Goal: Navigation & Orientation: Find specific page/section

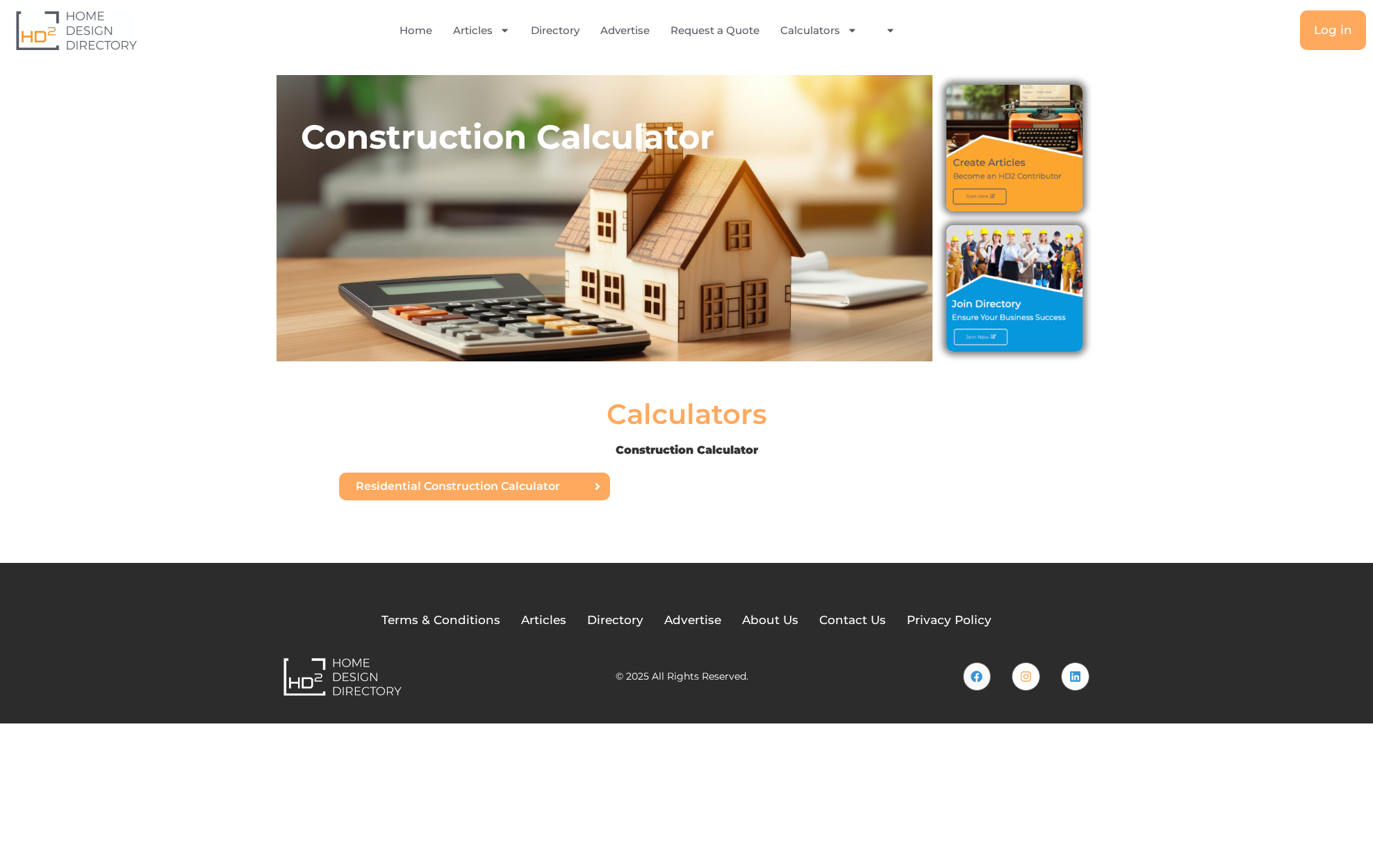
click at [560, 492] on link "Residential Construction Calculator" at bounding box center [475, 486] width 271 height 28
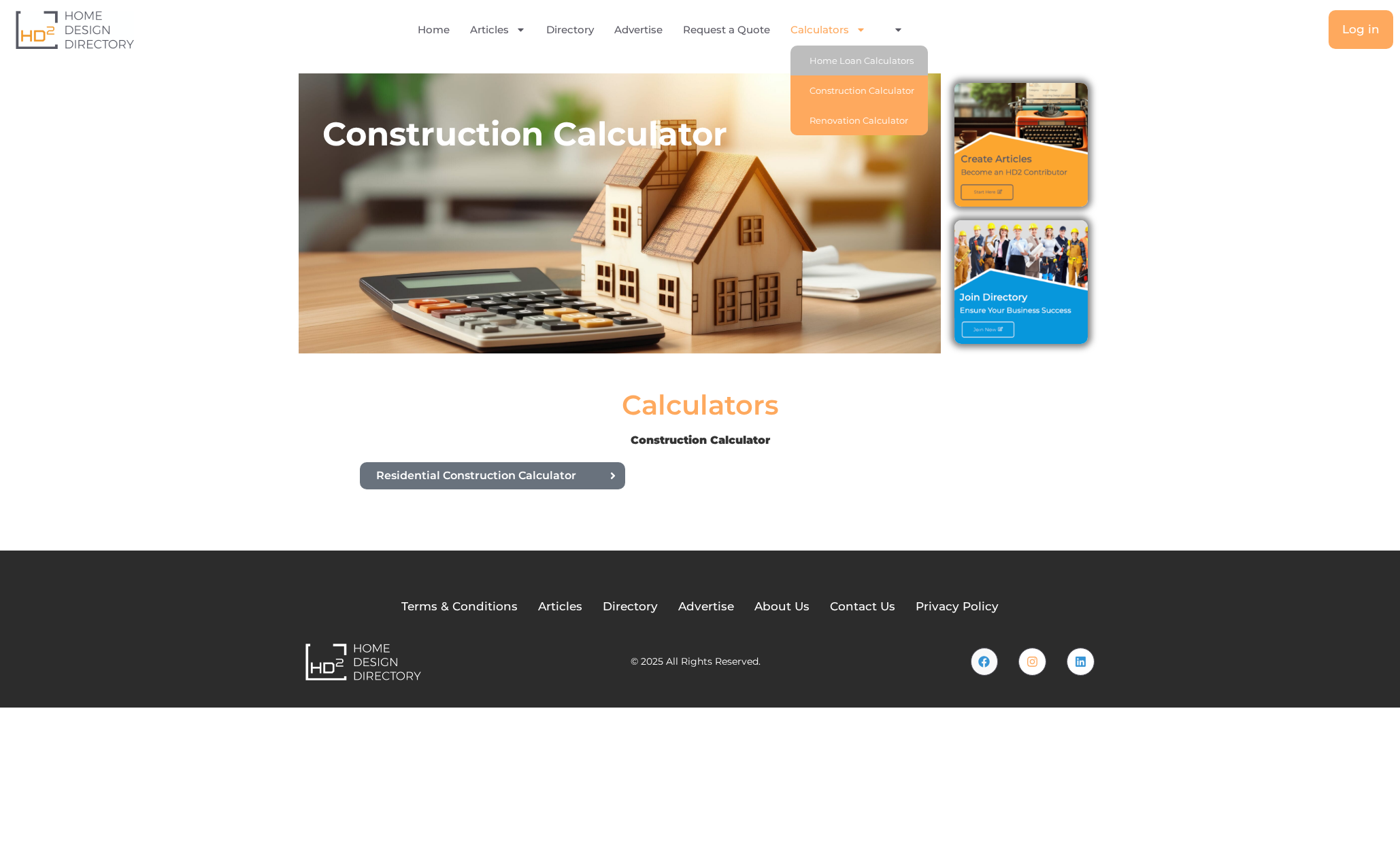
click at [878, 122] on link "Renovation Calculator" at bounding box center [860, 120] width 138 height 30
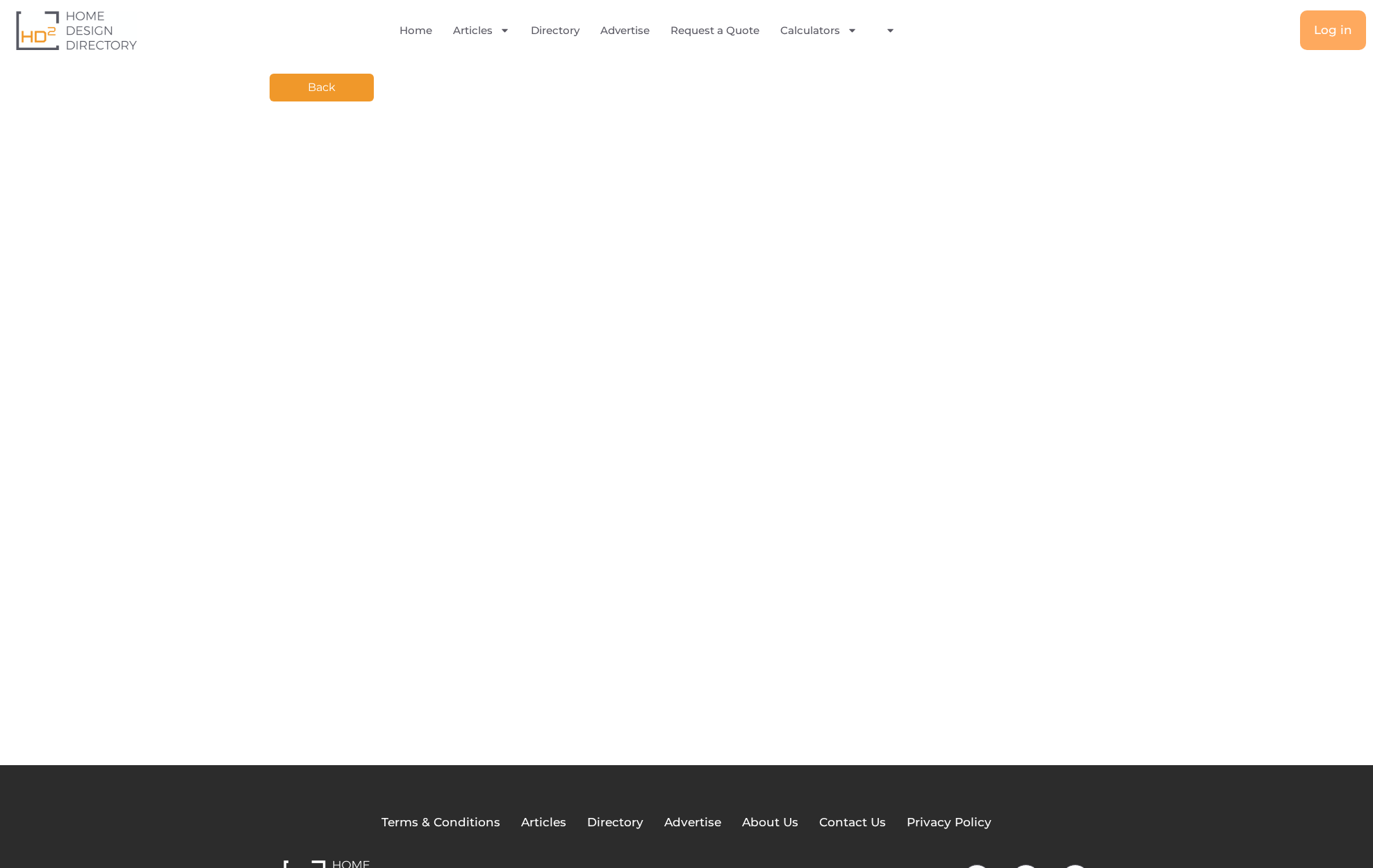
drag, startPoint x: 1132, startPoint y: 326, endPoint x: 1125, endPoint y: 328, distance: 7.3
click at [1132, 326] on div "Back Your Page Title" at bounding box center [686, 410] width 1373 height 708
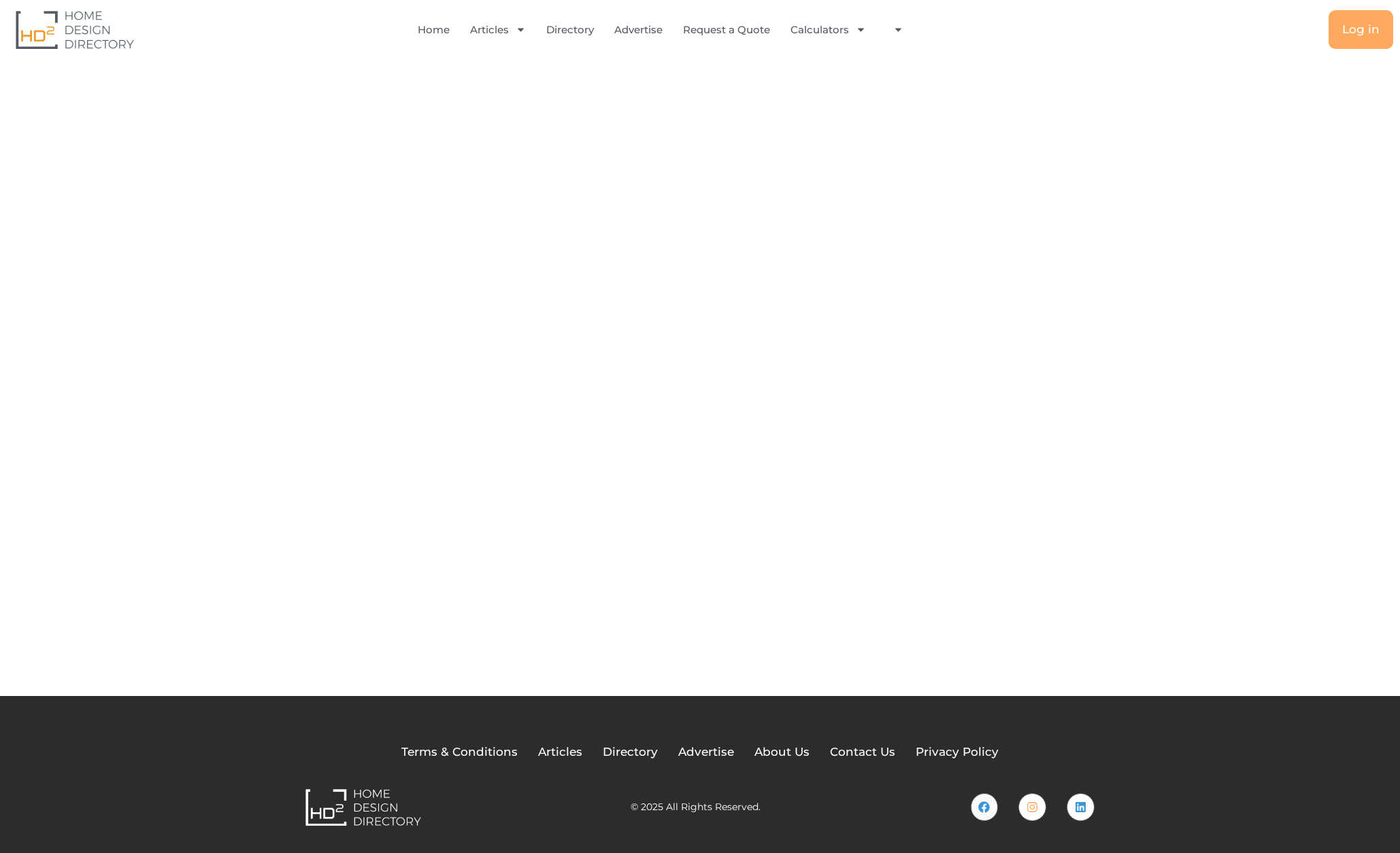
scroll to position [56, 0]
click at [865, 119] on link "Renovation Calculator" at bounding box center [860, 120] width 138 height 30
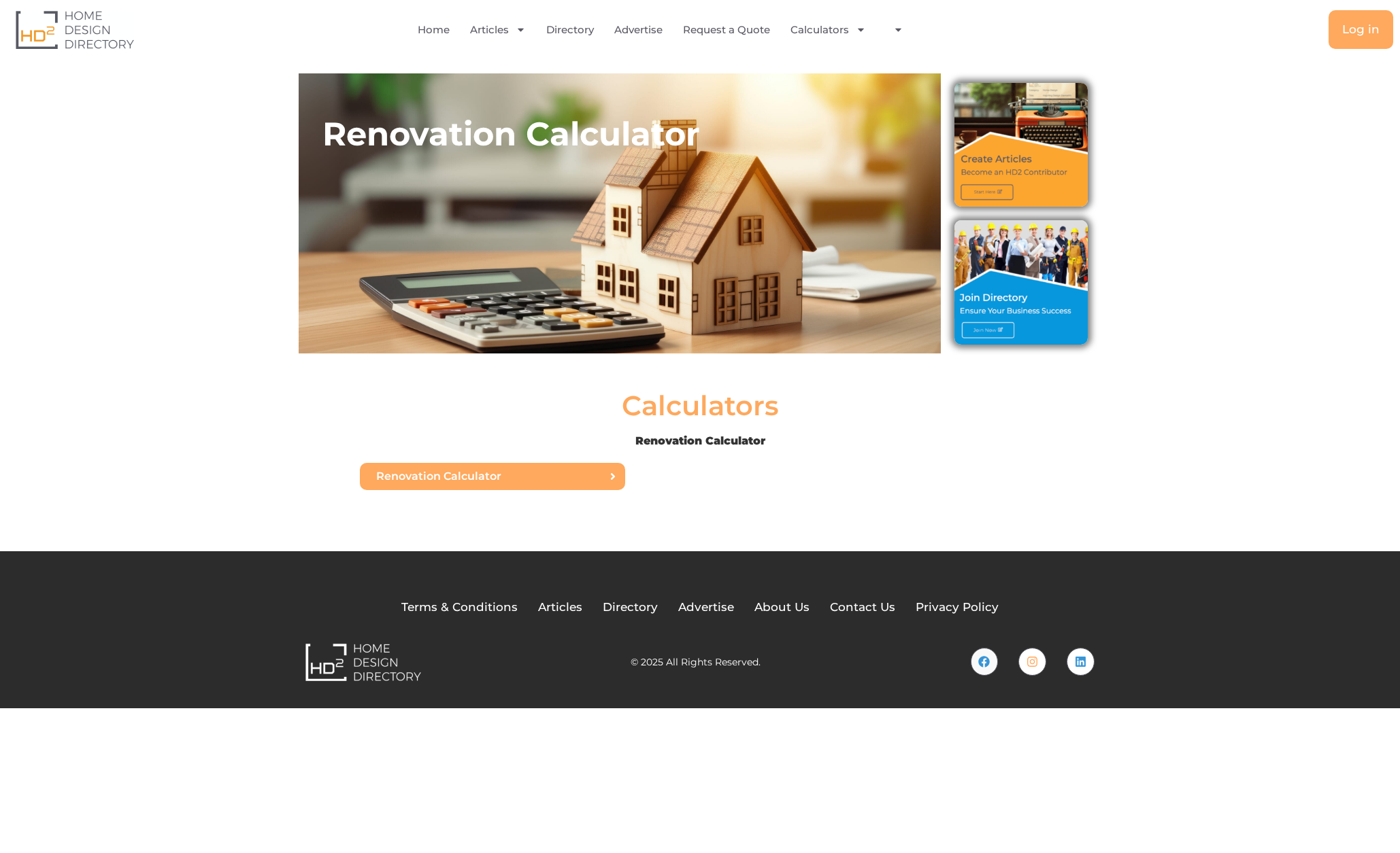
click at [490, 478] on span "Renovation Calculator" at bounding box center [439, 477] width 126 height 10
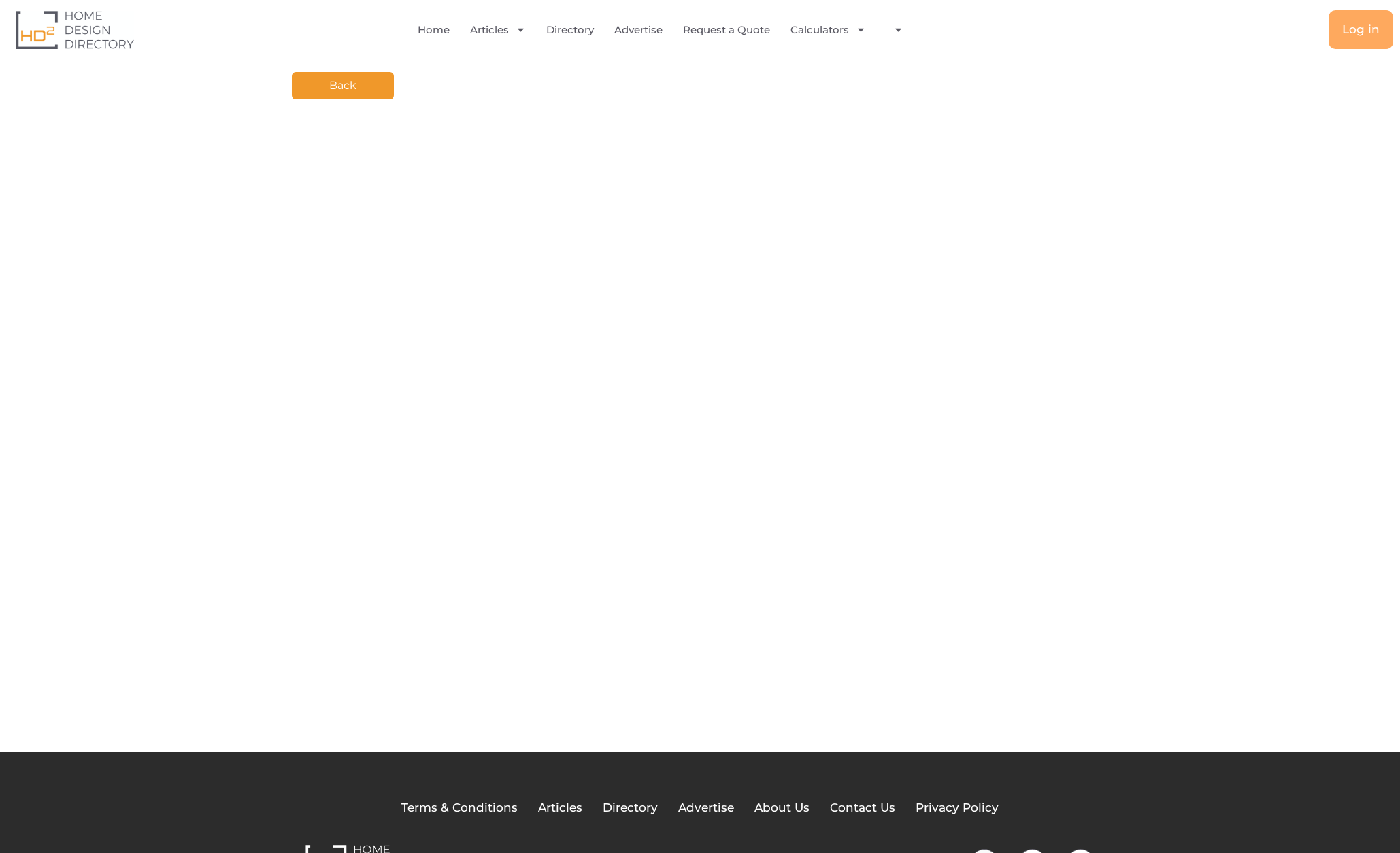
click at [363, 85] on link "Back" at bounding box center [343, 85] width 102 height 27
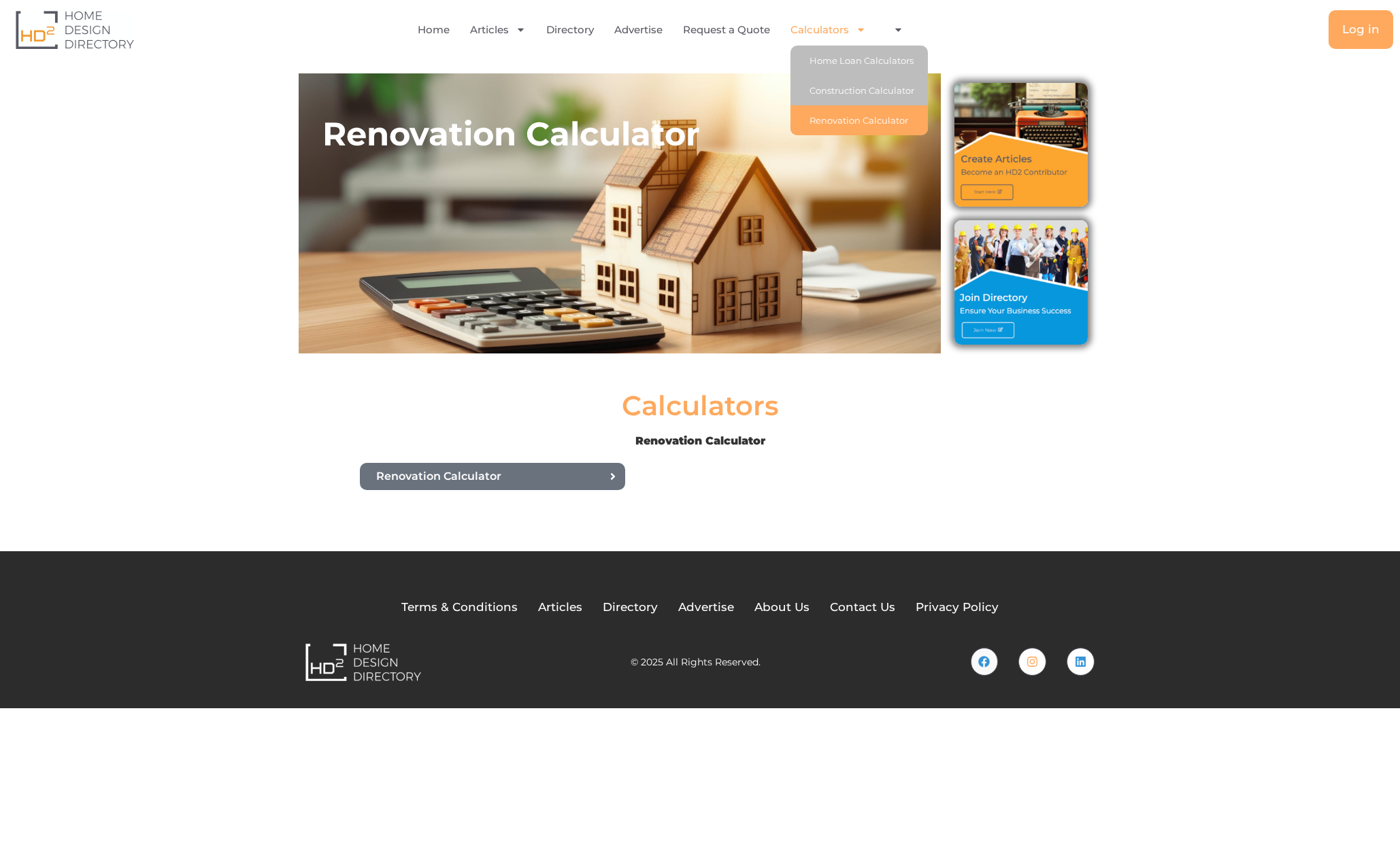
click at [835, 29] on link "Calculators" at bounding box center [828, 30] width 76 height 31
drag, startPoint x: 827, startPoint y: 30, endPoint x: 826, endPoint y: 48, distance: 18.0
click at [827, 30] on link "Calculators" at bounding box center [828, 30] width 76 height 31
click at [819, 30] on link "Calculators" at bounding box center [828, 30] width 76 height 31
click at [819, 31] on link "Calculators" at bounding box center [828, 30] width 76 height 31
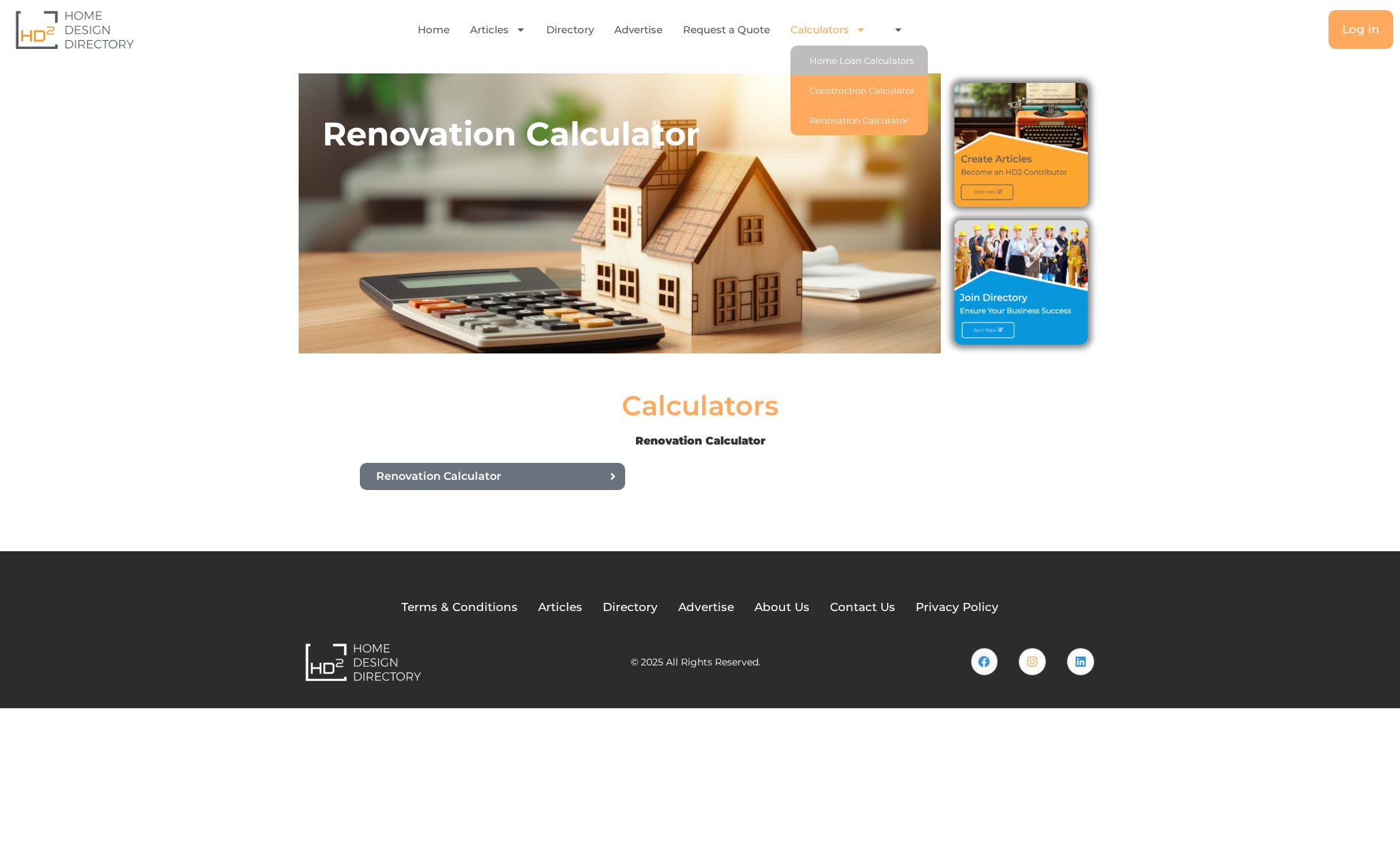
click at [819, 91] on link "Construction Calculator" at bounding box center [860, 91] width 138 height 30
click at [835, 88] on link "Construction Calculator" at bounding box center [860, 91] width 138 height 30
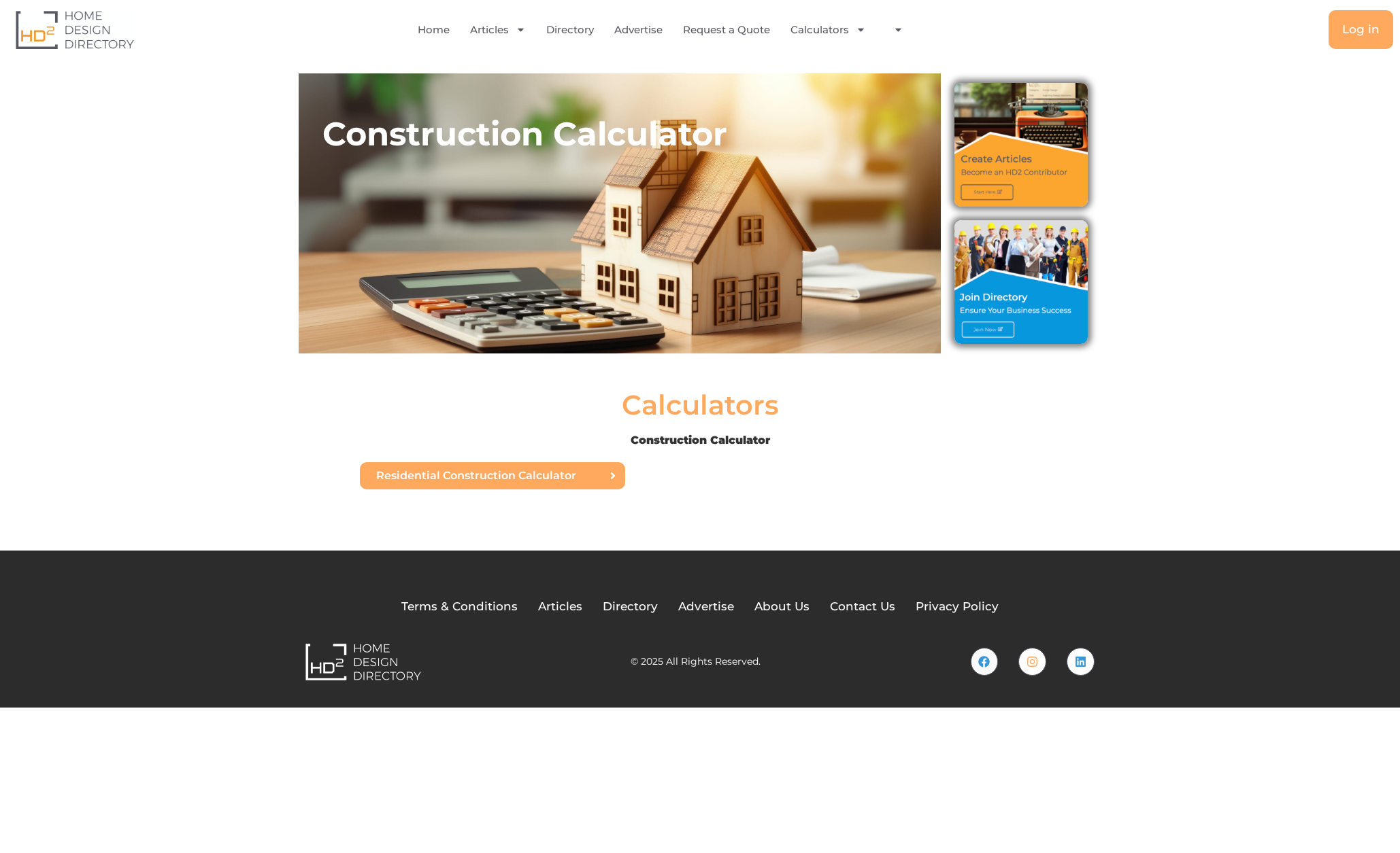
click at [482, 477] on span "Residential Construction Calculator" at bounding box center [476, 476] width 200 height 10
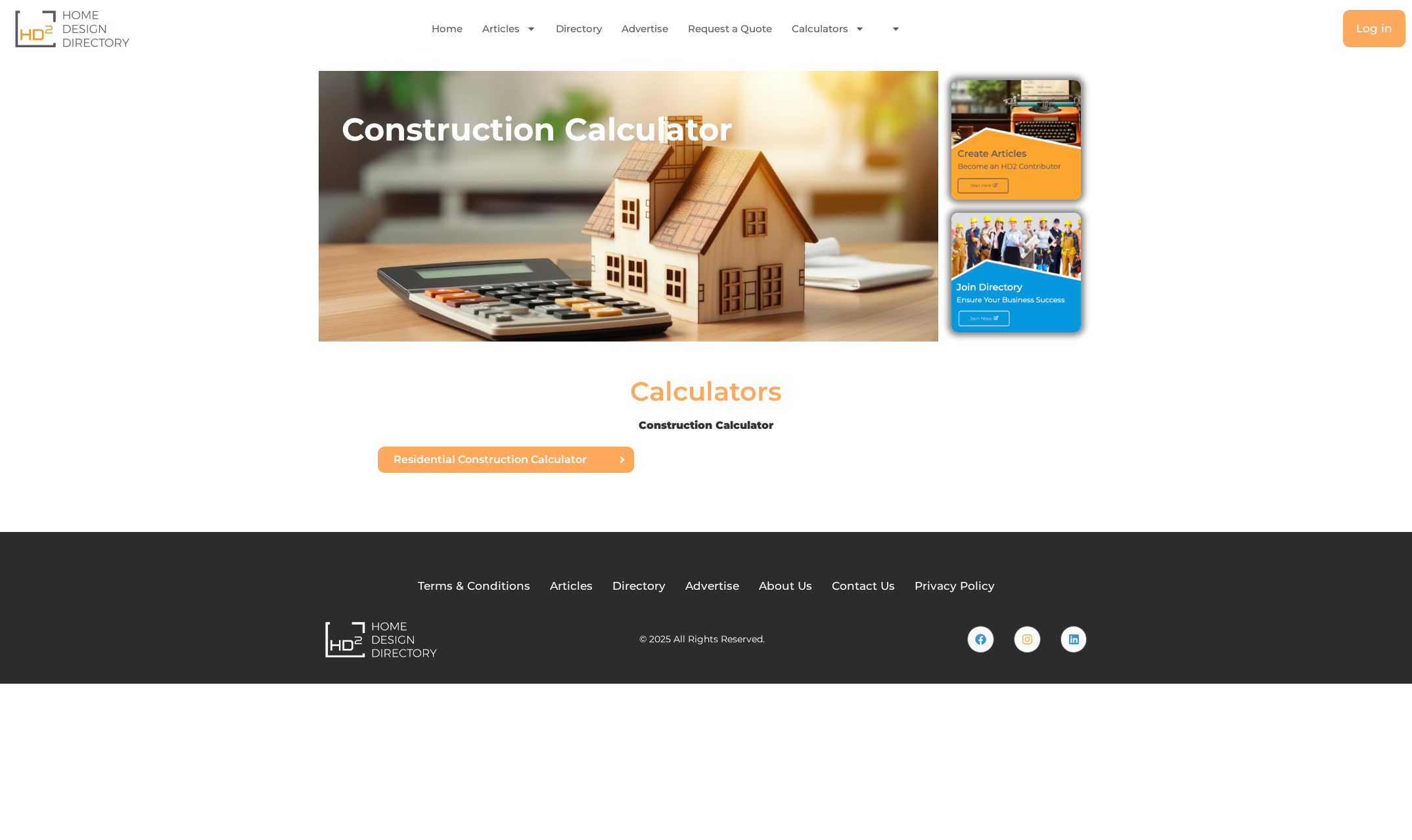
click at [566, 461] on span "Residential Construction Calculator" at bounding box center [489, 460] width 193 height 10
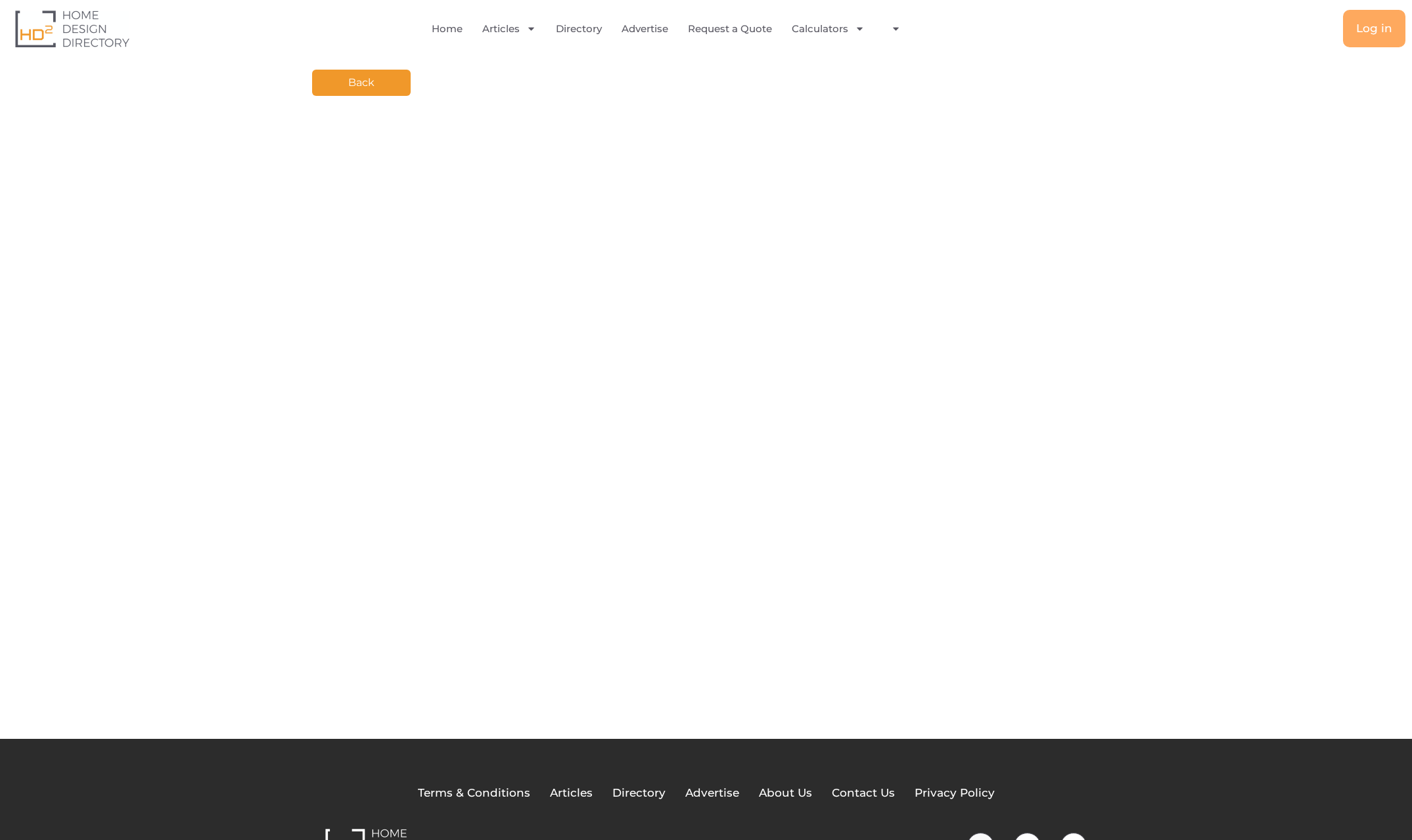
click at [1113, 325] on div "Back Your Page Title" at bounding box center [706, 396] width 1412 height 685
click at [813, 25] on link "Calculators" at bounding box center [828, 29] width 73 height 30
click at [837, 28] on link "Calculators" at bounding box center [828, 29] width 73 height 30
click at [832, 24] on link "Calculators" at bounding box center [828, 29] width 73 height 30
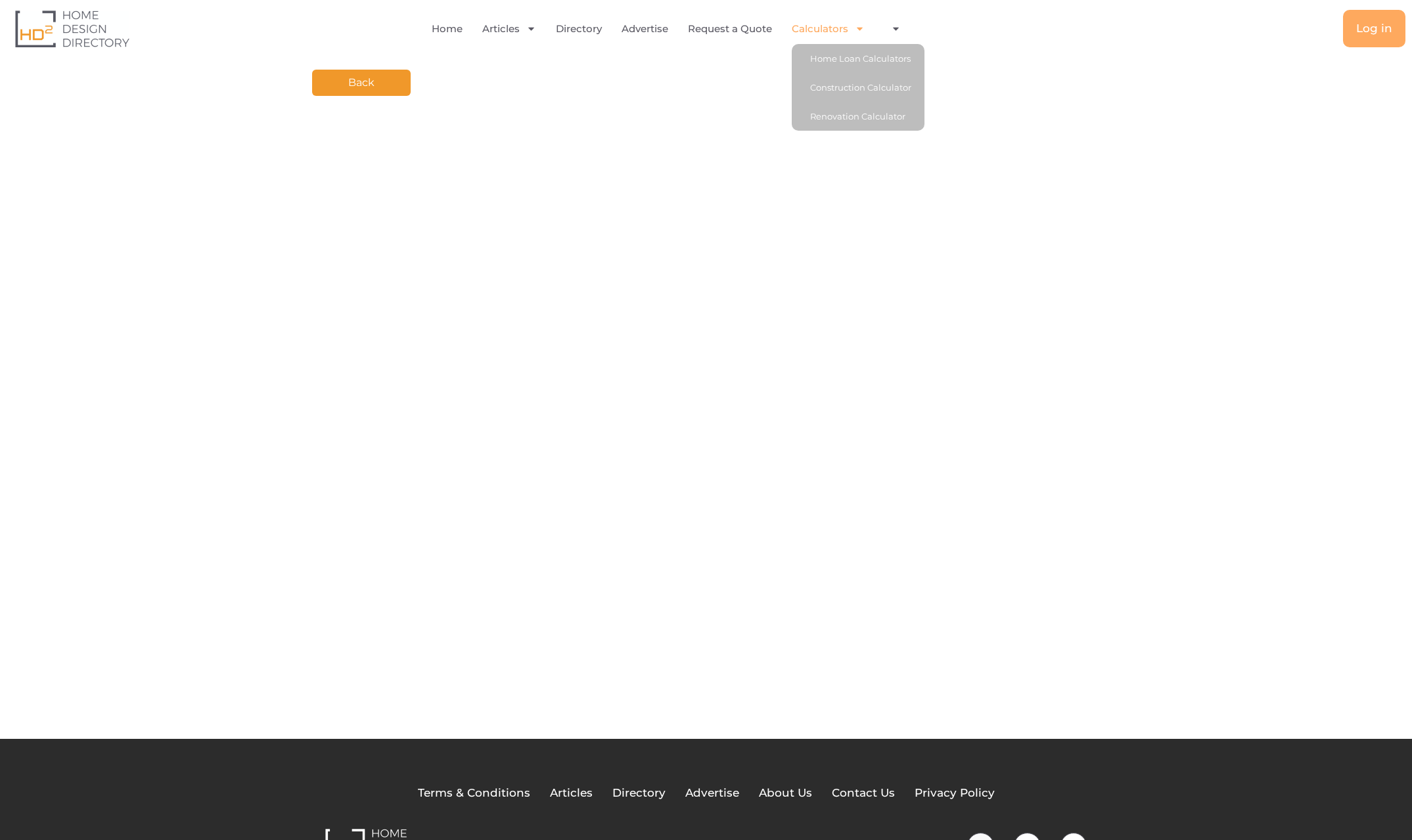
click at [830, 32] on link "Calculators" at bounding box center [828, 29] width 73 height 30
click at [830, 31] on link "Calculators" at bounding box center [828, 29] width 73 height 30
click at [841, 118] on link "Renovation Calculator" at bounding box center [858, 116] width 133 height 29
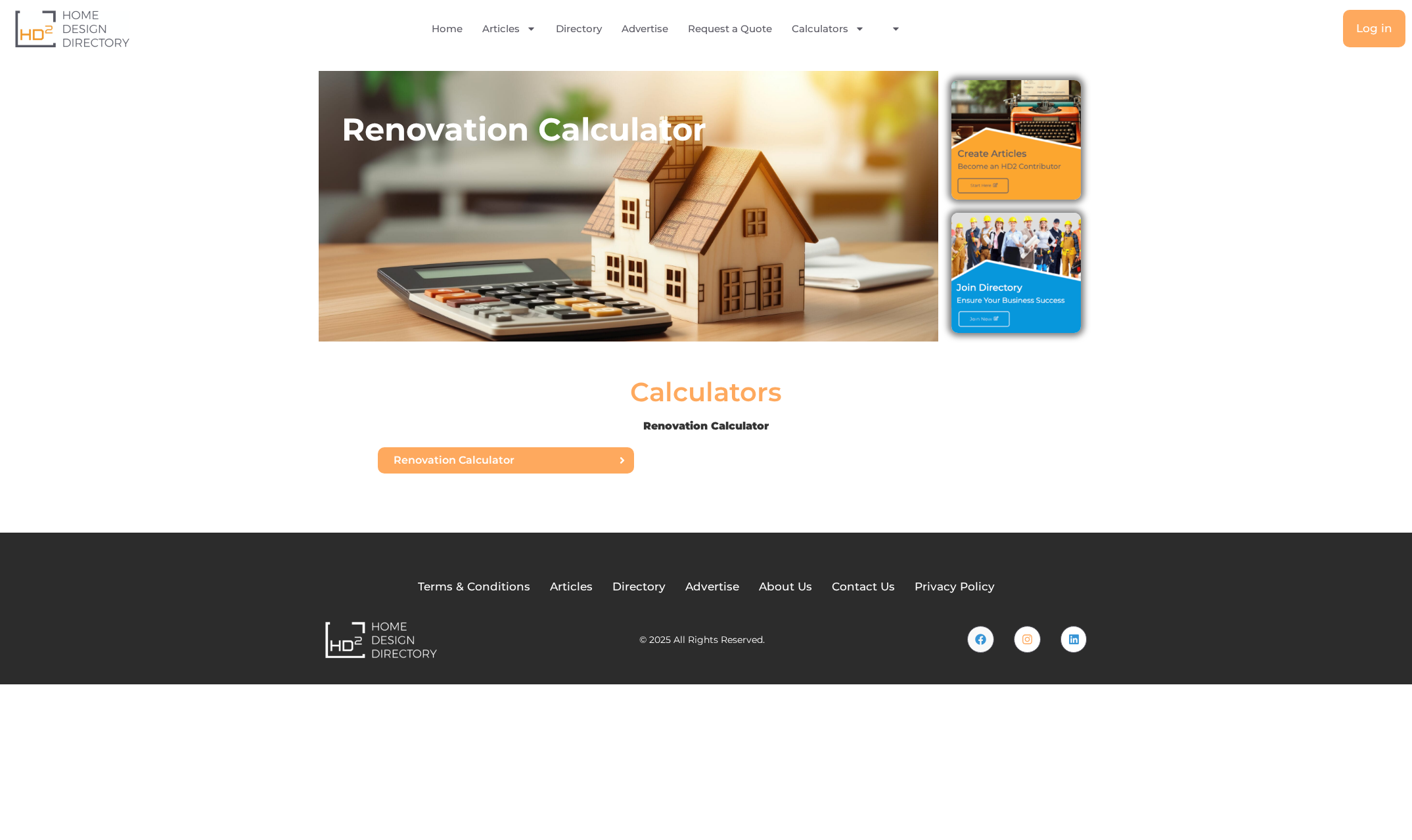
click at [477, 455] on span "Renovation Calculator" at bounding box center [454, 460] width 121 height 10
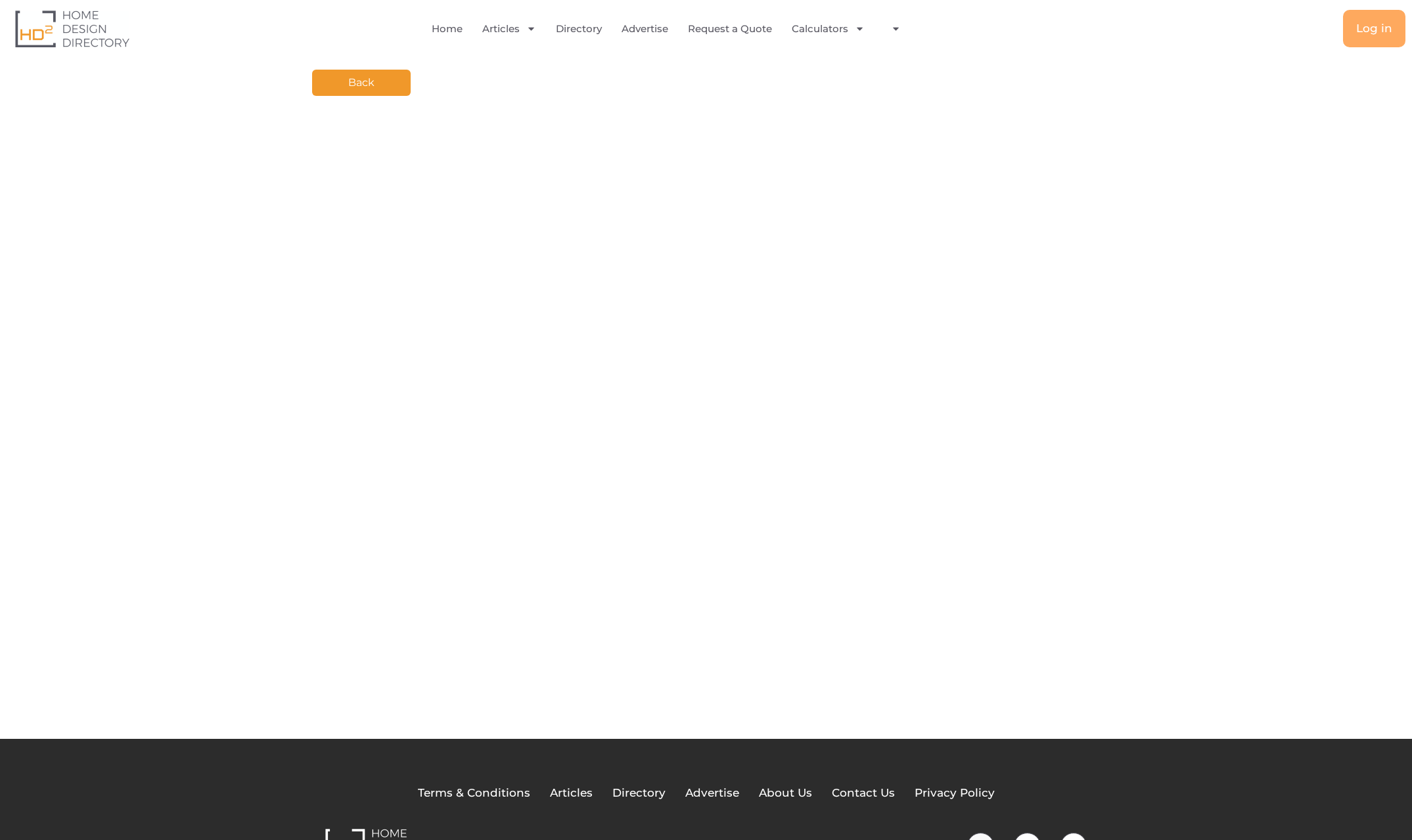
click at [372, 81] on link "Back" at bounding box center [361, 82] width 99 height 26
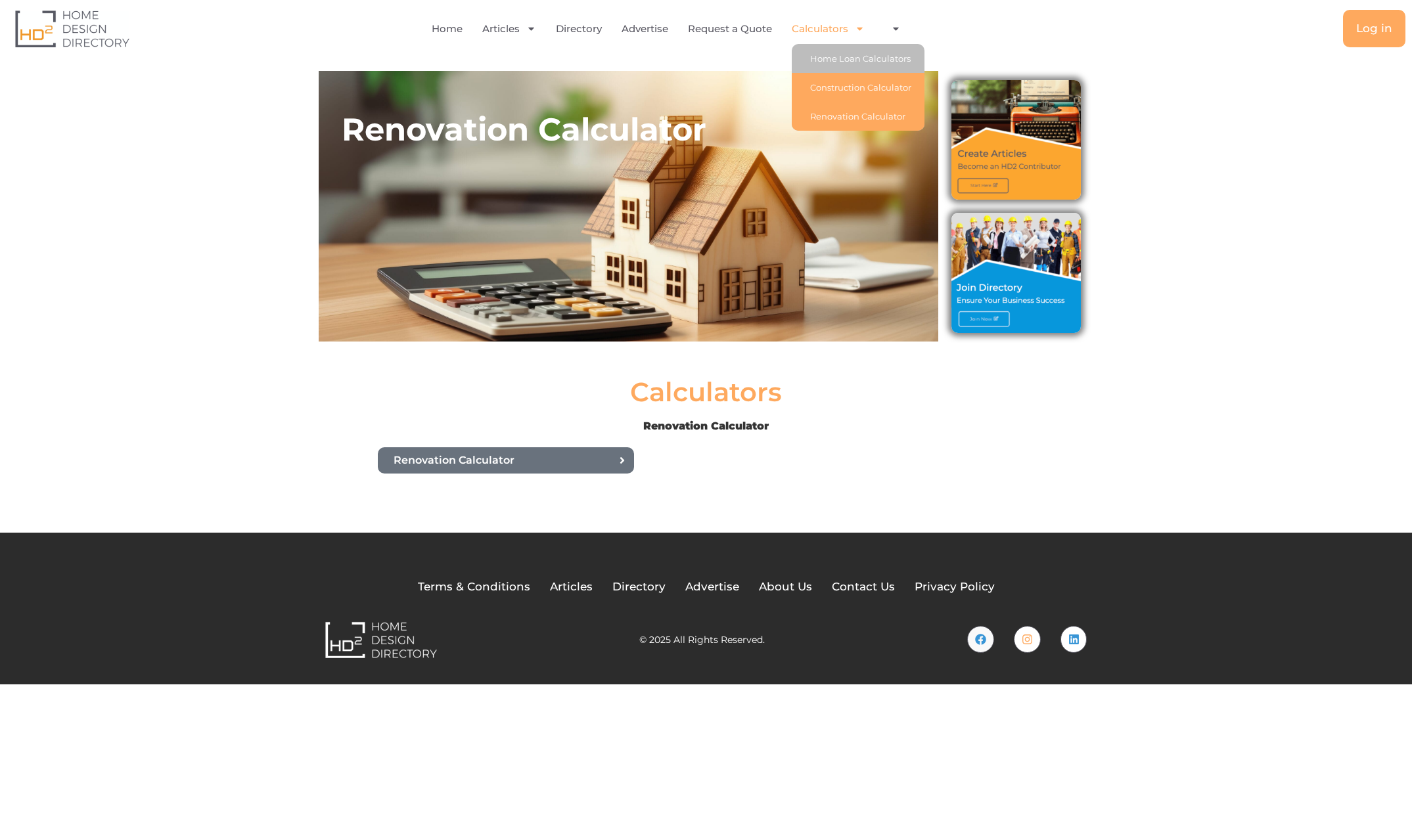
click at [828, 84] on link "Construction Calculator" at bounding box center [858, 88] width 133 height 29
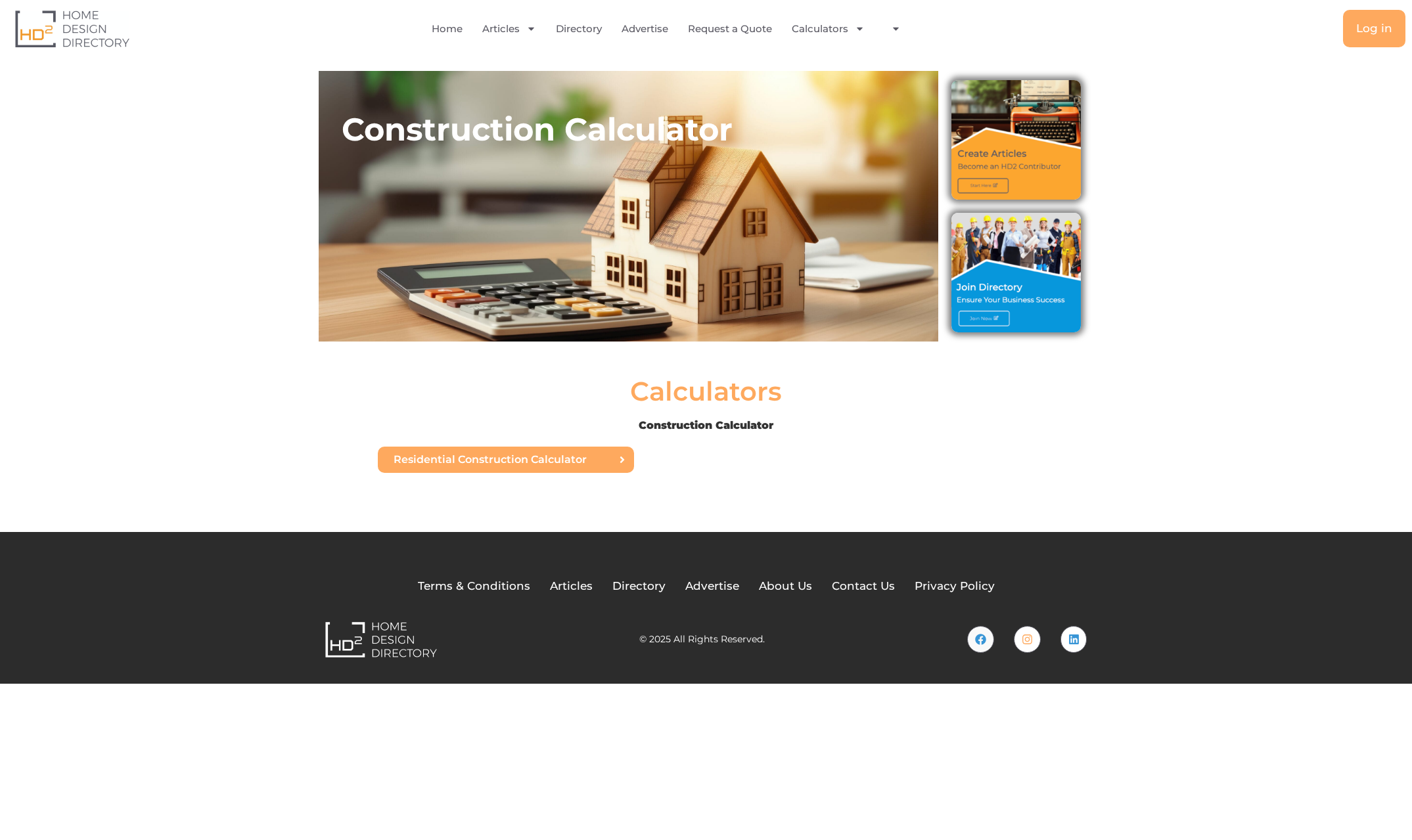
click at [522, 455] on span "Residential Construction Calculator" at bounding box center [489, 460] width 193 height 10
